Goal: Task Accomplishment & Management: Use online tool/utility

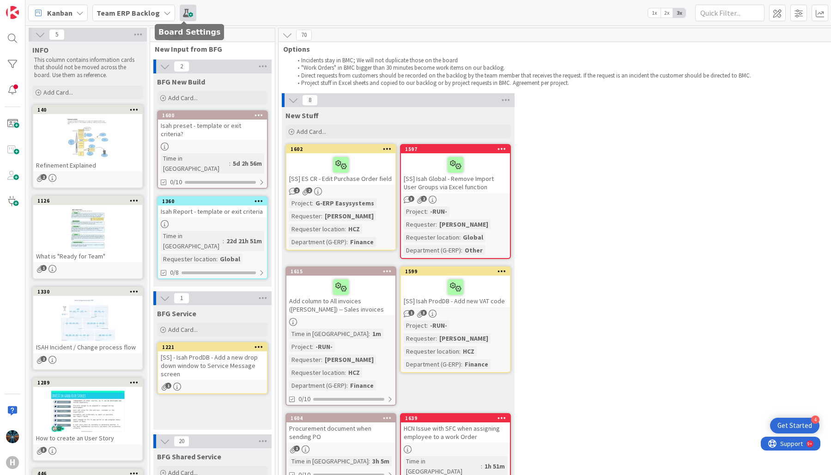
click at [184, 10] on span at bounding box center [188, 13] width 17 height 17
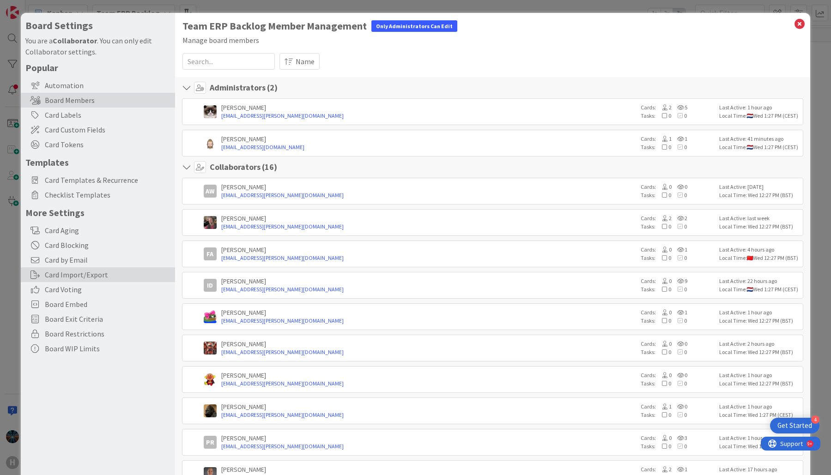
click at [64, 276] on div "Card Import/Export" at bounding box center [98, 274] width 154 height 15
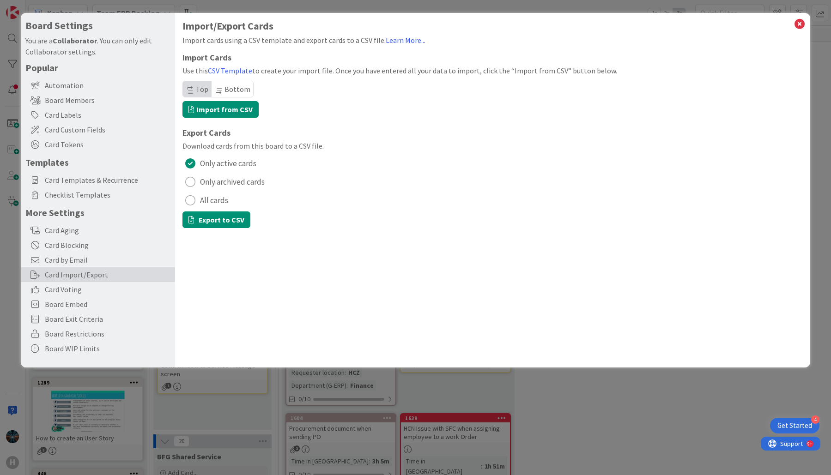
click at [192, 199] on div "radio" at bounding box center [190, 200] width 10 height 10
click at [212, 218] on button "Export to CSV" at bounding box center [216, 220] width 68 height 17
click at [799, 25] on icon at bounding box center [800, 24] width 12 height 13
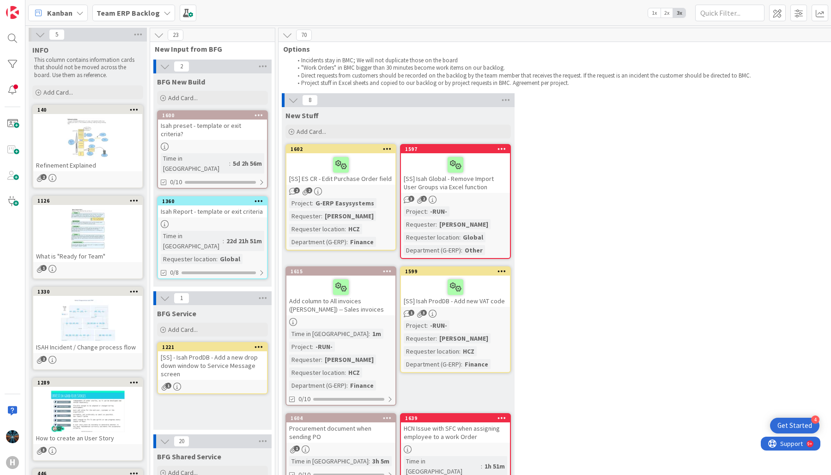
click at [164, 13] on icon at bounding box center [167, 12] width 7 height 7
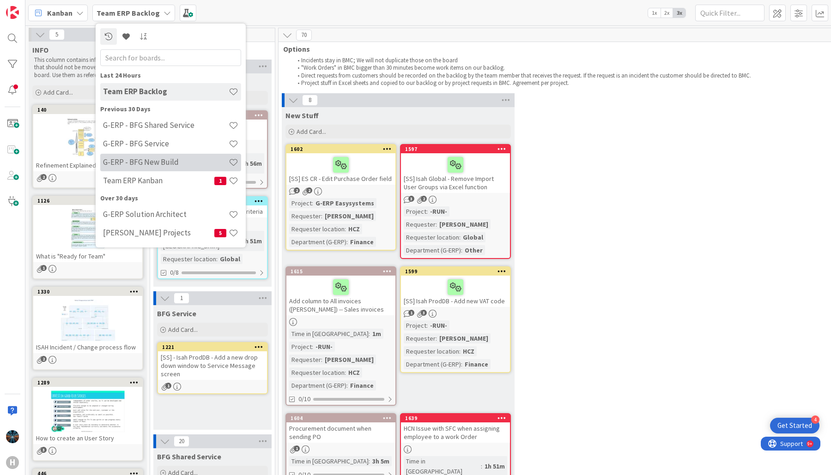
click at [143, 158] on h4 "G-ERP - BFG New Build" at bounding box center [166, 162] width 126 height 9
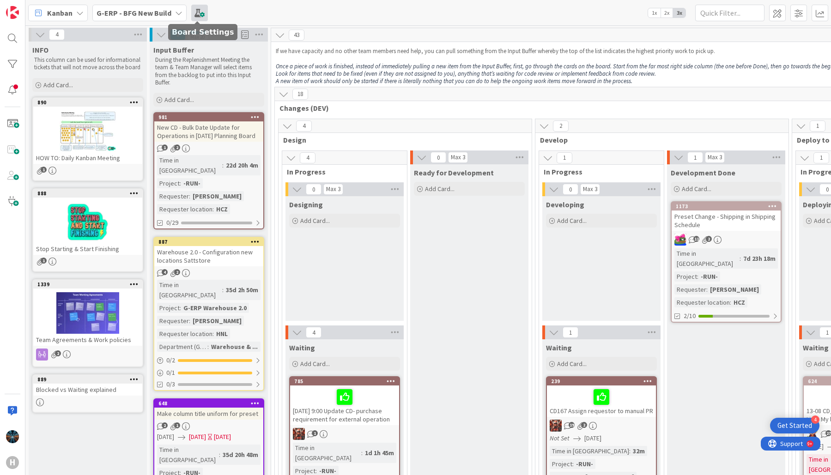
click at [200, 13] on span at bounding box center [199, 13] width 17 height 17
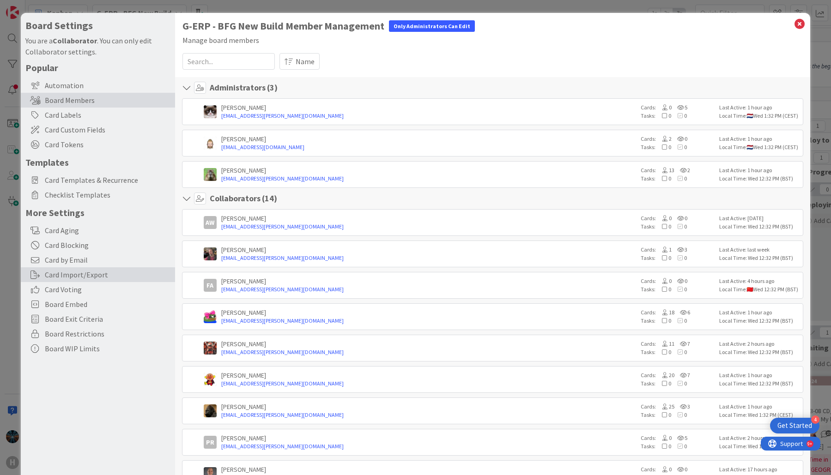
click at [73, 275] on div "Card Import/Export" at bounding box center [98, 274] width 154 height 15
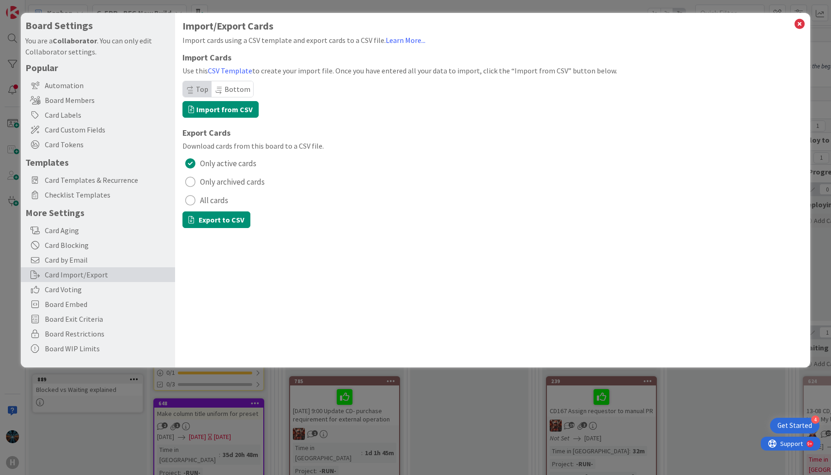
click at [190, 200] on div "radio" at bounding box center [190, 200] width 10 height 10
click at [208, 220] on button "Export to CSV" at bounding box center [216, 220] width 68 height 17
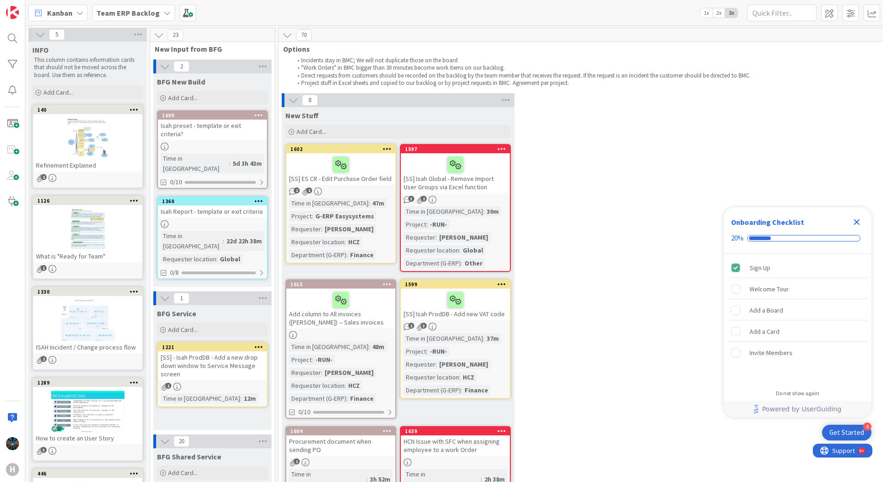
click at [164, 12] on icon at bounding box center [167, 12] width 7 height 7
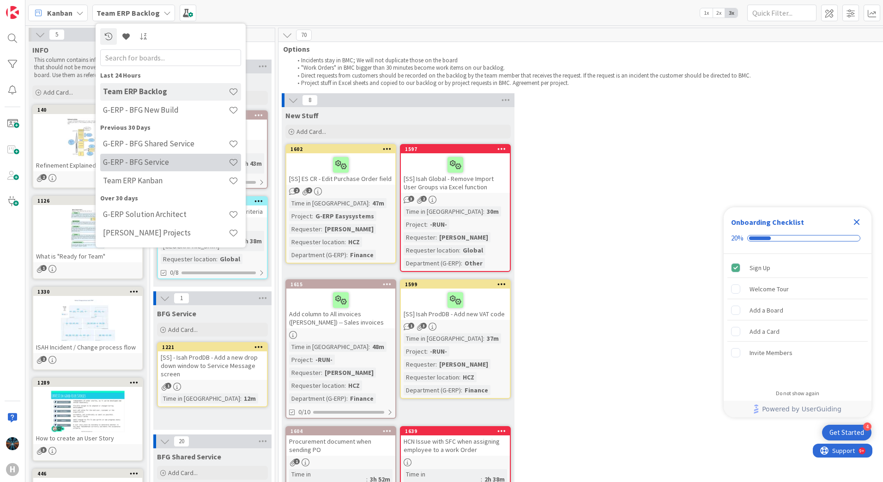
click at [198, 163] on h4 "G-ERP - BFG Service" at bounding box center [166, 162] width 126 height 9
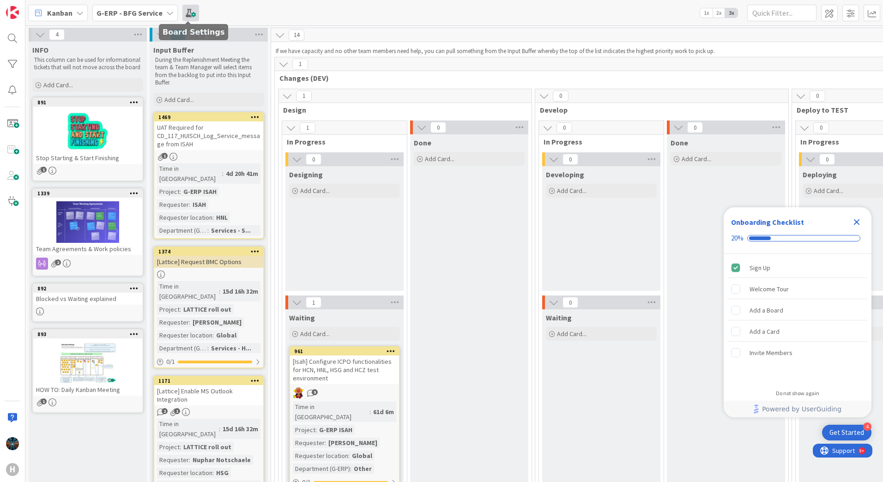
click at [190, 14] on span at bounding box center [190, 13] width 17 height 17
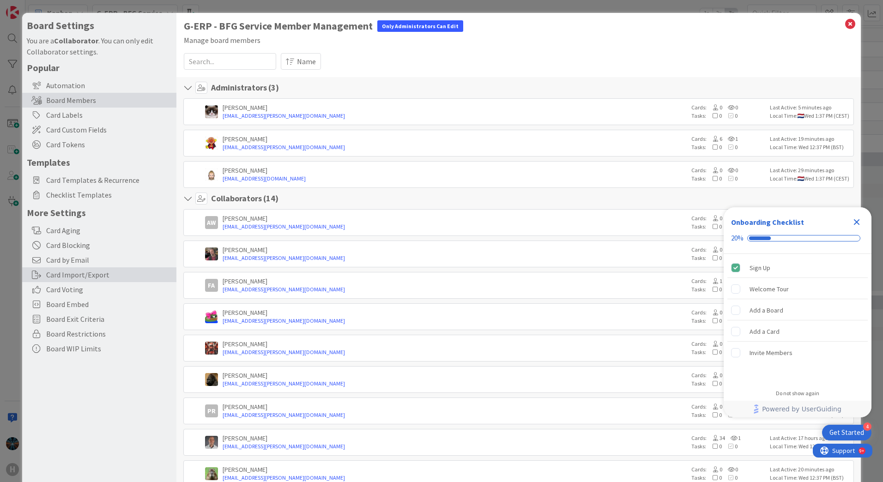
click at [65, 274] on div "Card Import/Export" at bounding box center [99, 274] width 154 height 15
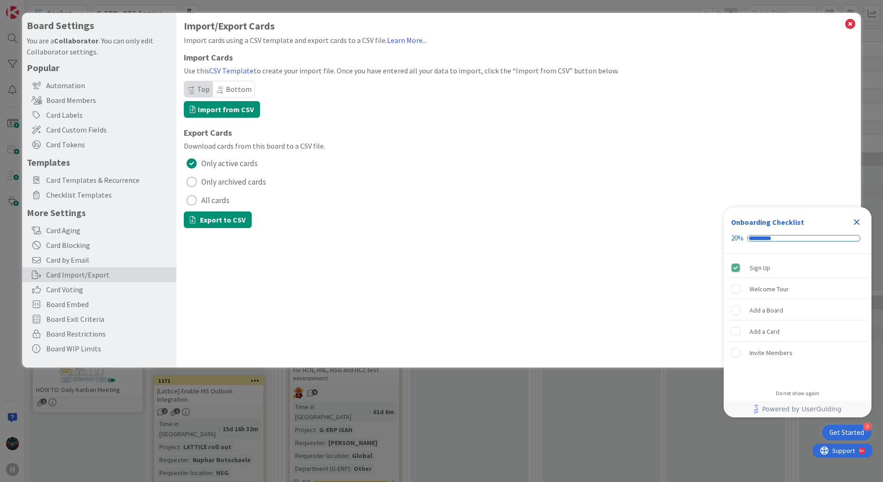
click at [213, 201] on span "All cards" at bounding box center [215, 201] width 28 height 14
click at [215, 219] on button "Export to CSV" at bounding box center [218, 220] width 68 height 17
click at [849, 25] on icon at bounding box center [850, 24] width 12 height 13
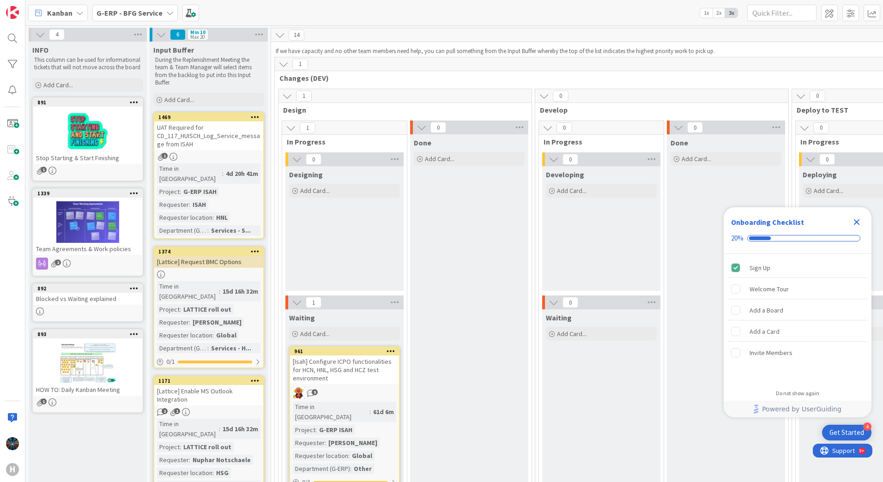
click at [855, 221] on icon "Close Checklist" at bounding box center [857, 222] width 6 height 6
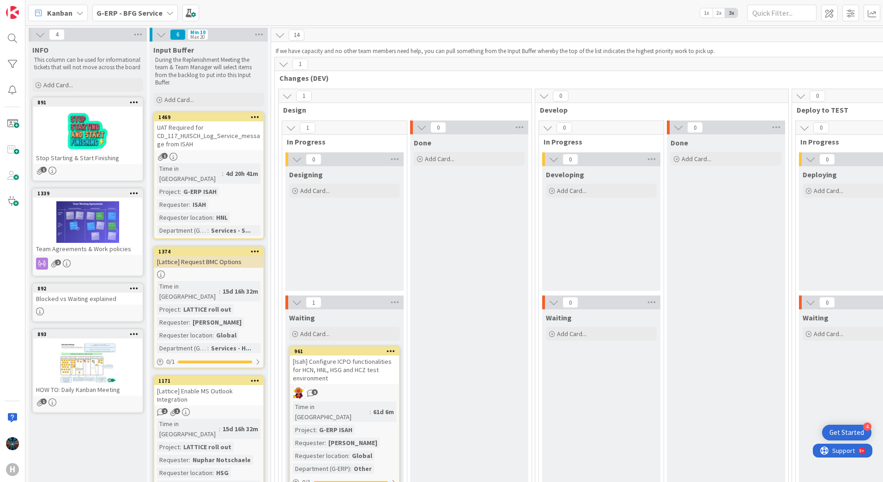
click at [168, 12] on icon at bounding box center [169, 12] width 7 height 7
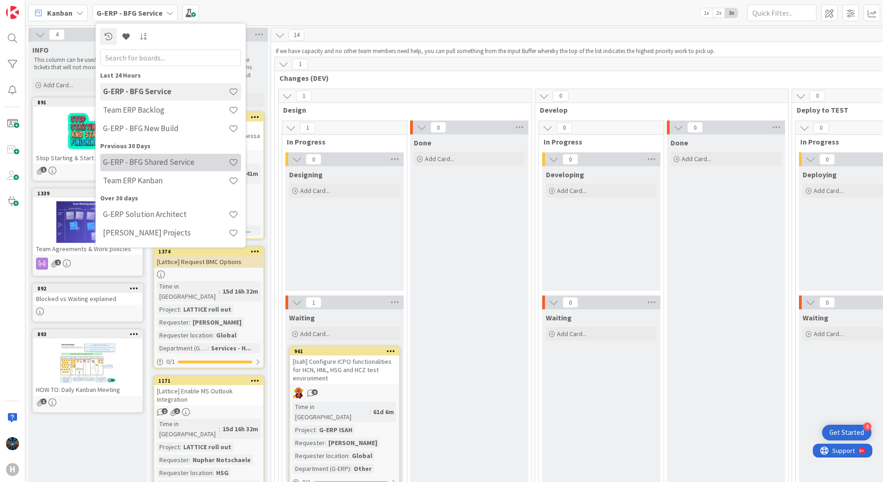
click at [149, 161] on h4 "G-ERP - BFG Shared Service" at bounding box center [166, 162] width 126 height 9
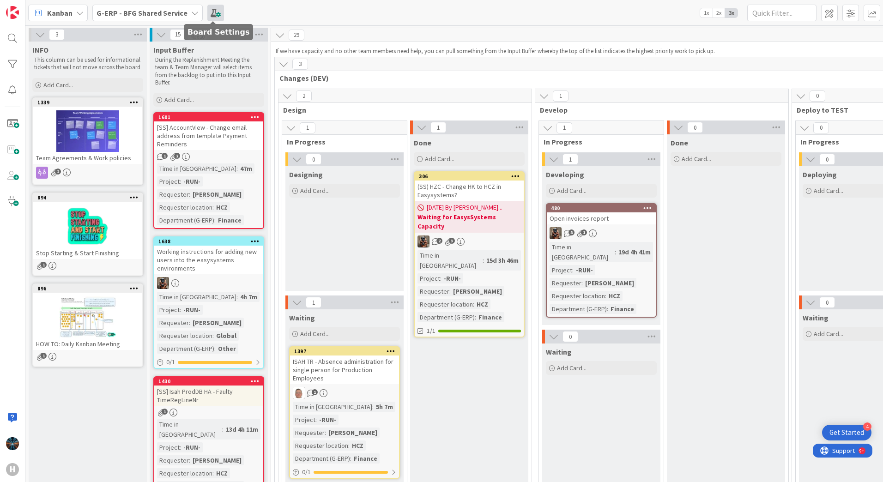
click at [214, 14] on span at bounding box center [215, 13] width 17 height 17
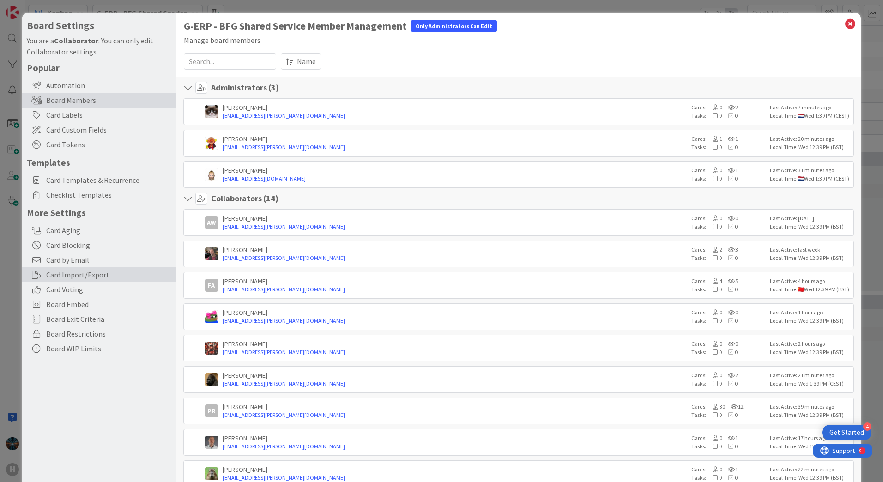
click at [63, 273] on div "Card Import/Export" at bounding box center [99, 274] width 154 height 15
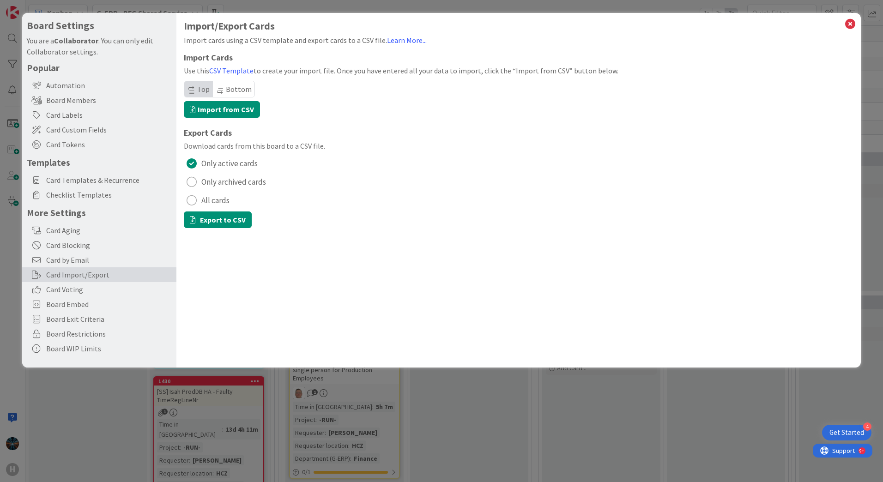
click at [193, 200] on div "radio" at bounding box center [192, 200] width 10 height 10
click at [208, 218] on button "Export to CSV" at bounding box center [218, 220] width 68 height 17
click at [728, 200] on button "All cards" at bounding box center [519, 200] width 670 height 15
click at [851, 24] on icon at bounding box center [850, 24] width 12 height 13
